Goal: Obtain resource: Download file/media

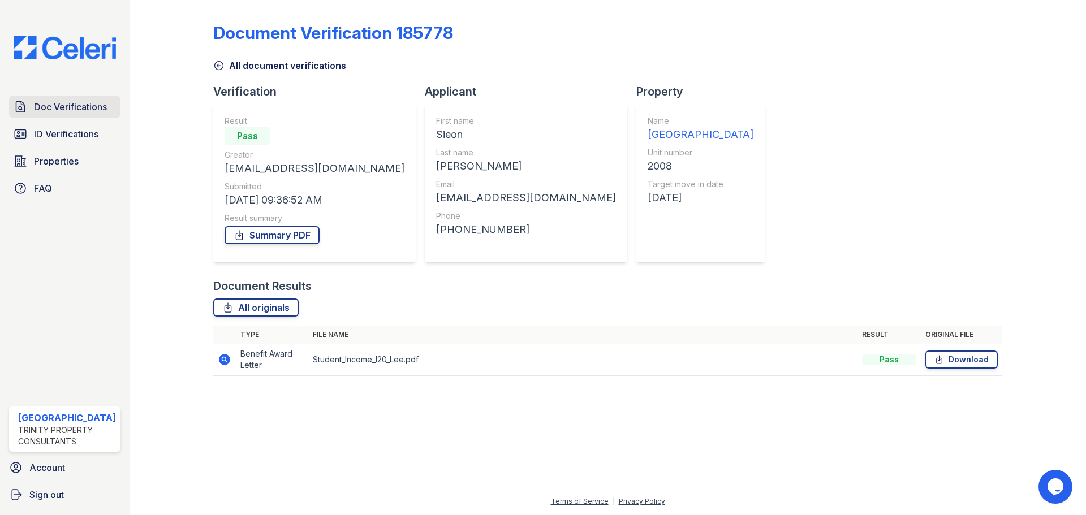
click at [79, 107] on span "Doc Verifications" at bounding box center [70, 107] width 73 height 14
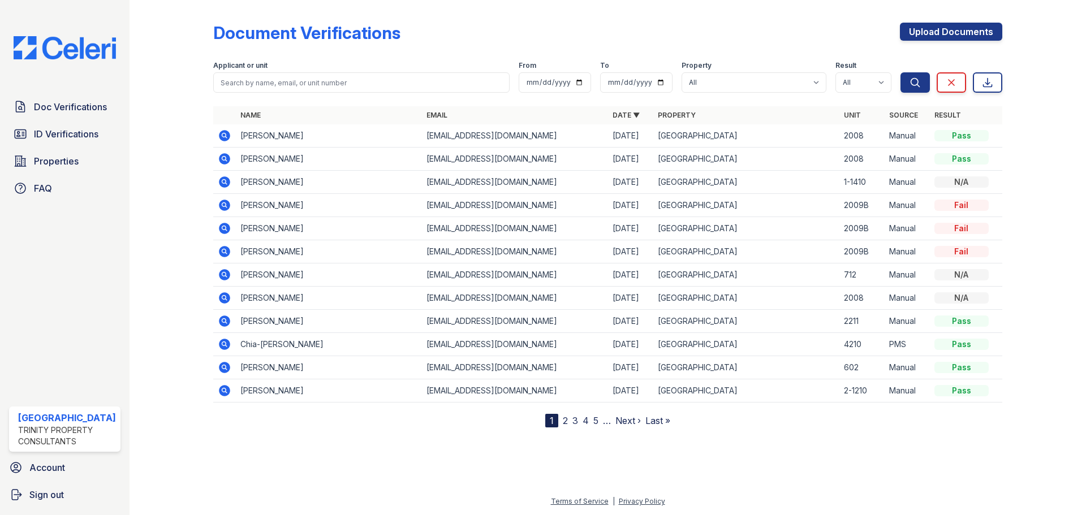
click at [218, 342] on icon at bounding box center [225, 345] width 14 height 14
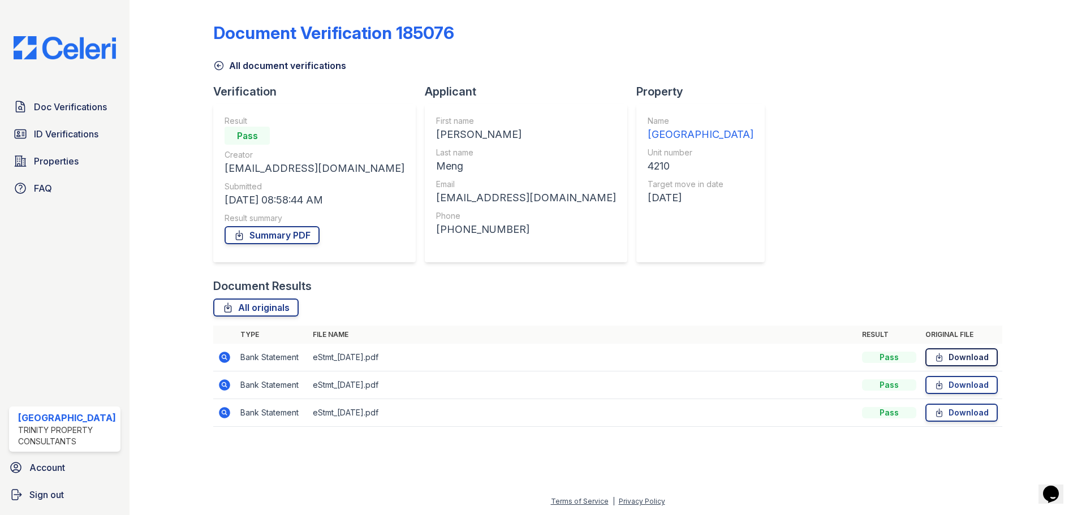
click at [971, 351] on link "Download" at bounding box center [961, 357] width 72 height 18
click at [946, 376] on td "Download" at bounding box center [961, 386] width 81 height 28
click at [946, 382] on link "Download" at bounding box center [961, 385] width 72 height 18
click at [959, 413] on link "Download" at bounding box center [961, 413] width 72 height 18
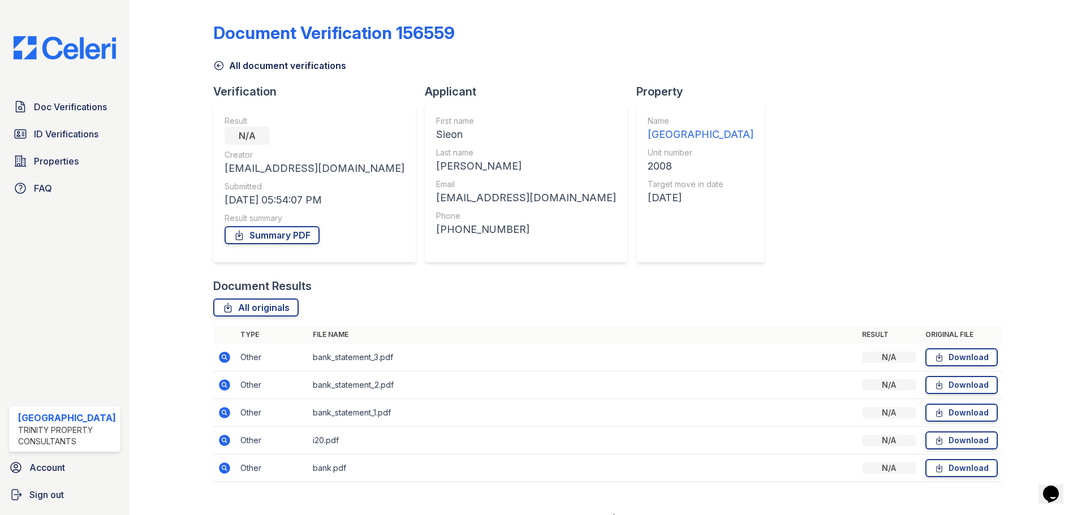
scroll to position [17, 0]
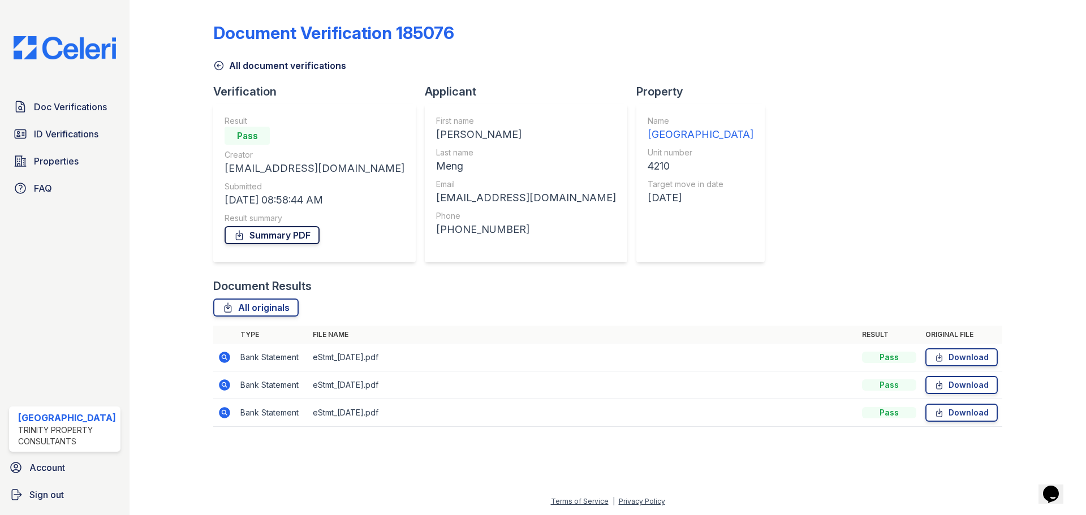
click at [303, 236] on link "Summary PDF" at bounding box center [272, 235] width 95 height 18
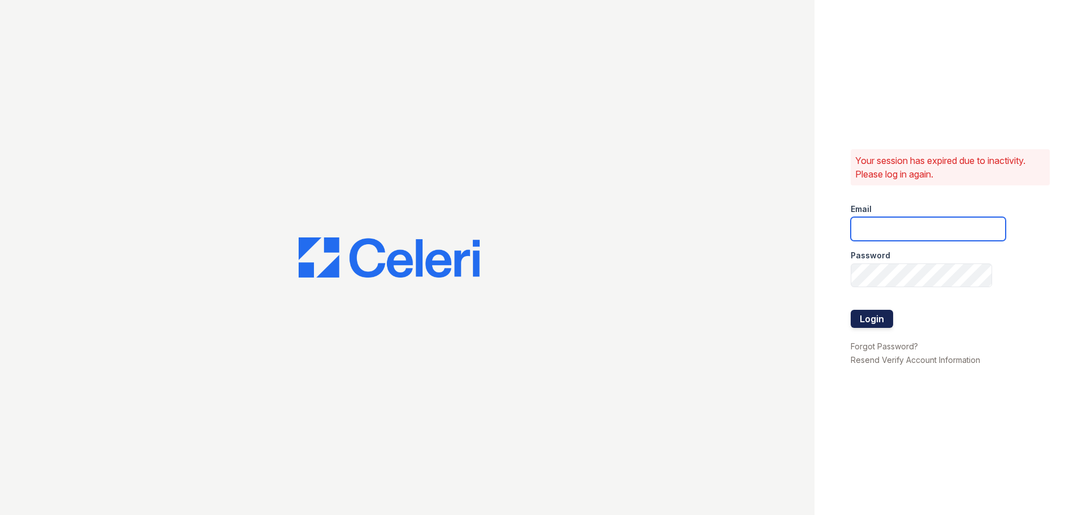
type input "arrivestreetervilleleasing@trinity-pm.com"
click at [882, 322] on button "Login" at bounding box center [872, 319] width 42 height 18
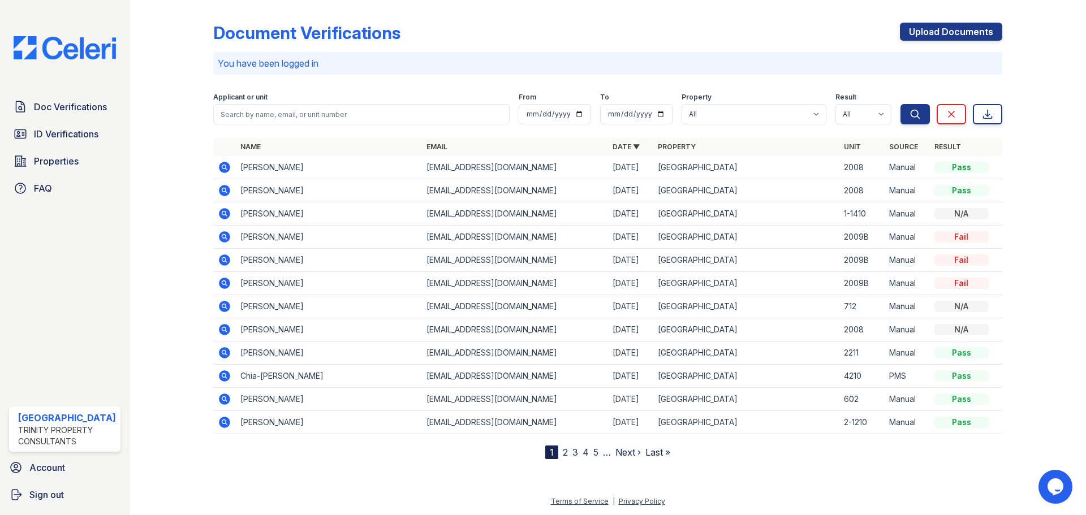
click at [226, 376] on icon at bounding box center [224, 375] width 11 height 11
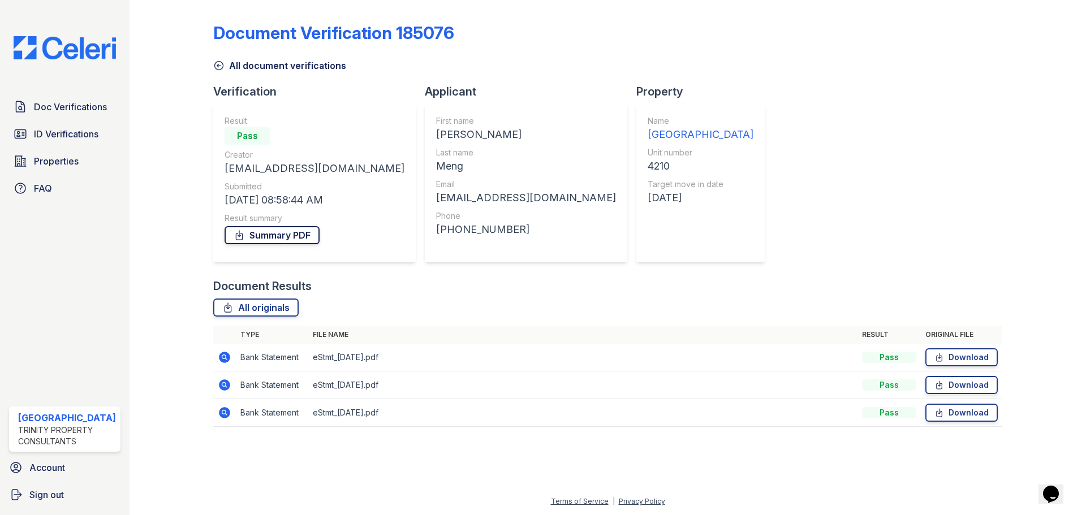
click at [279, 236] on link "Summary PDF" at bounding box center [272, 235] width 95 height 18
